Goal: Navigation & Orientation: Understand site structure

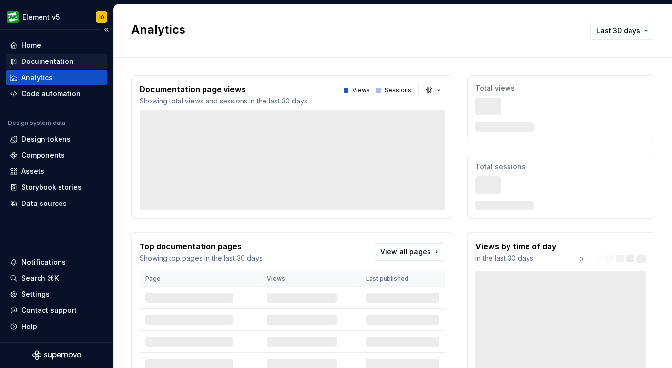
click at [53, 61] on div "Documentation" at bounding box center [47, 62] width 52 height 10
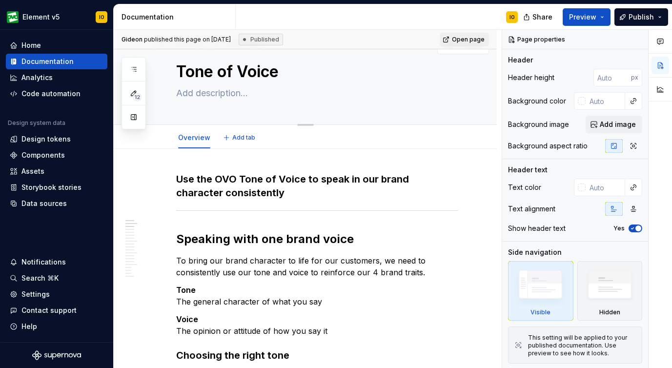
type textarea "*"
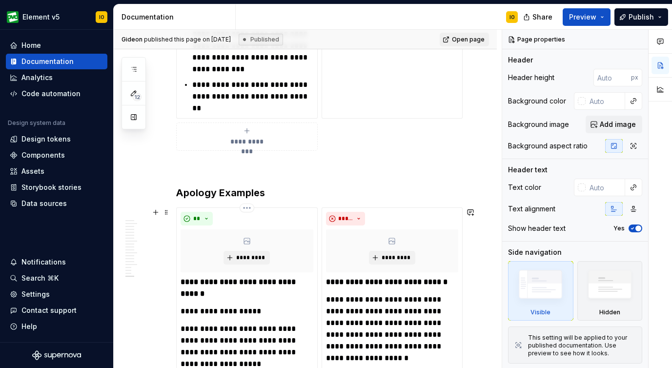
scroll to position [1909, 0]
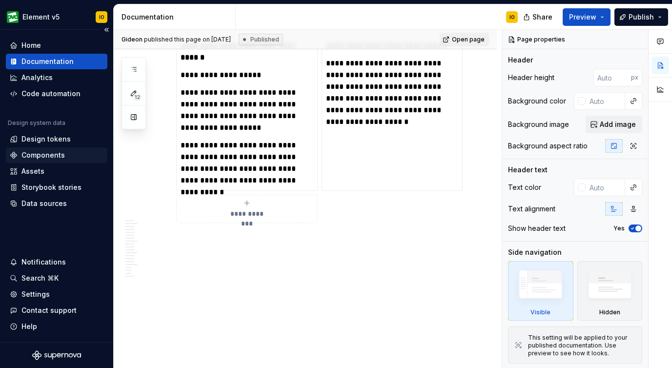
click at [55, 159] on div "Components" at bounding box center [42, 155] width 43 height 10
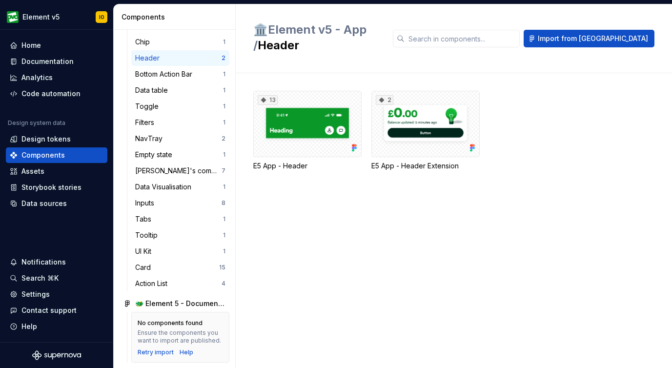
scroll to position [709, 0]
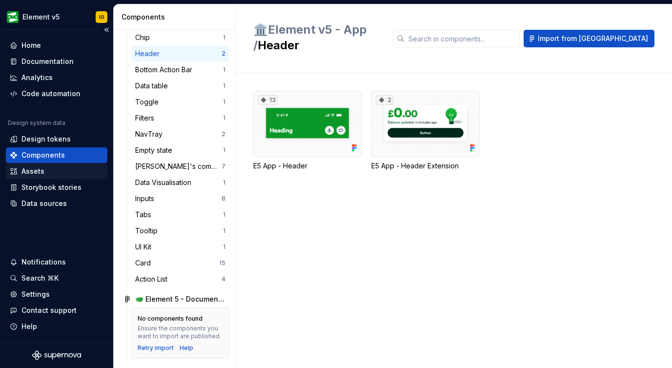
click at [52, 171] on div "Assets" at bounding box center [57, 171] width 94 height 10
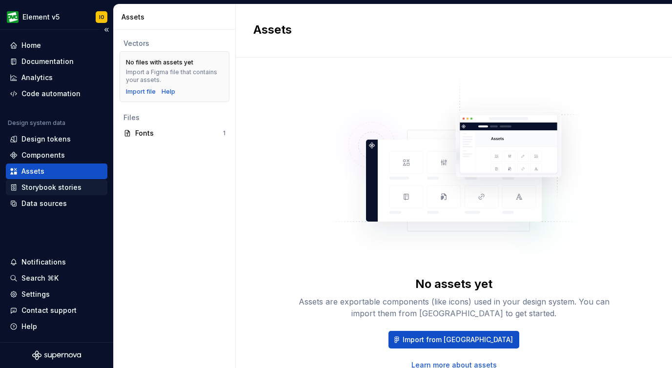
click at [70, 192] on div "Storybook stories" at bounding box center [51, 188] width 60 height 10
